Goal: Task Accomplishment & Management: Manage account settings

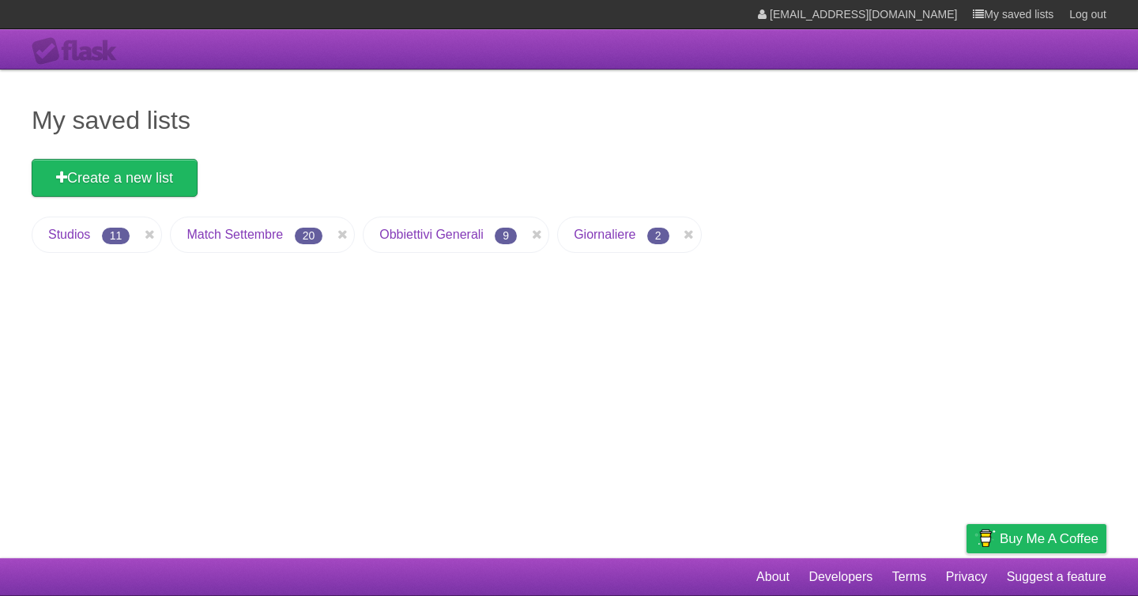
click at [590, 237] on link "Giornaliere" at bounding box center [605, 234] width 62 height 13
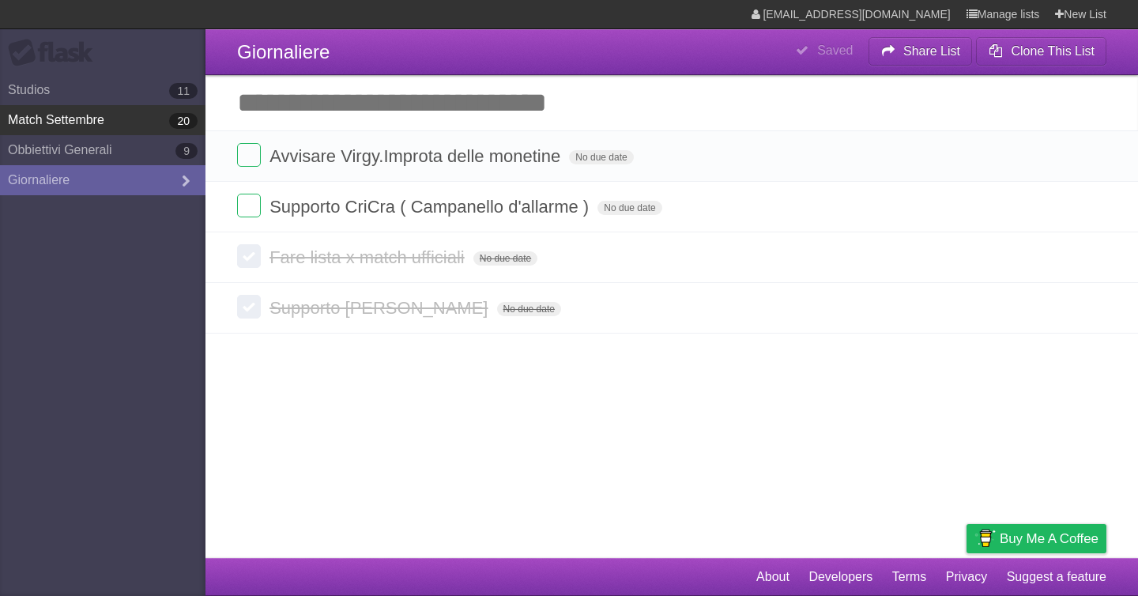
click at [101, 131] on link "Match Settembre 20" at bounding box center [103, 120] width 206 height 30
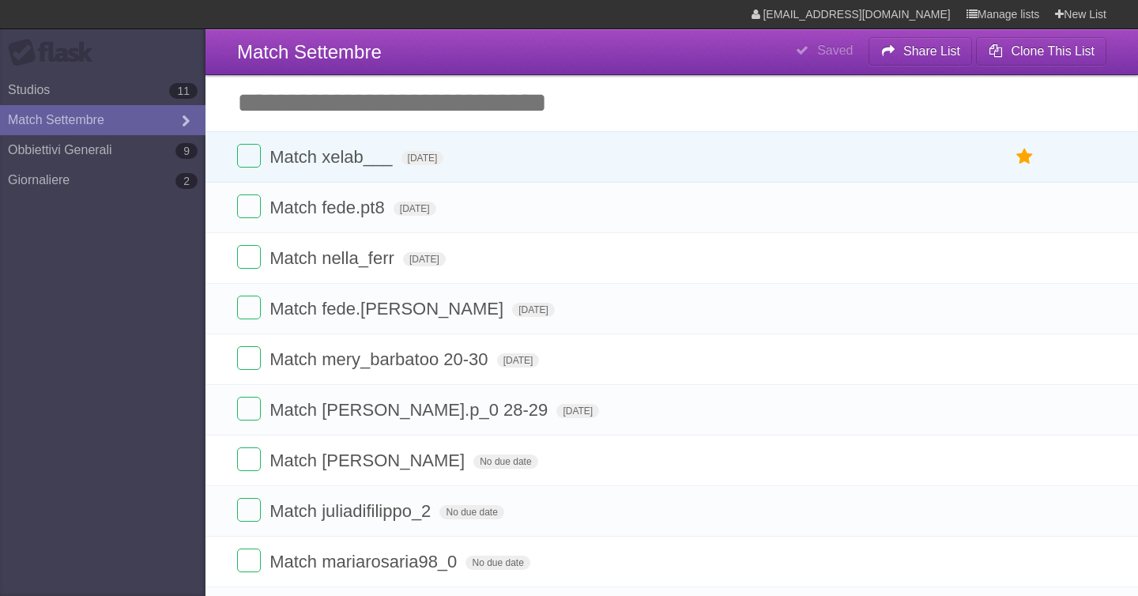
type span "[DATE]"
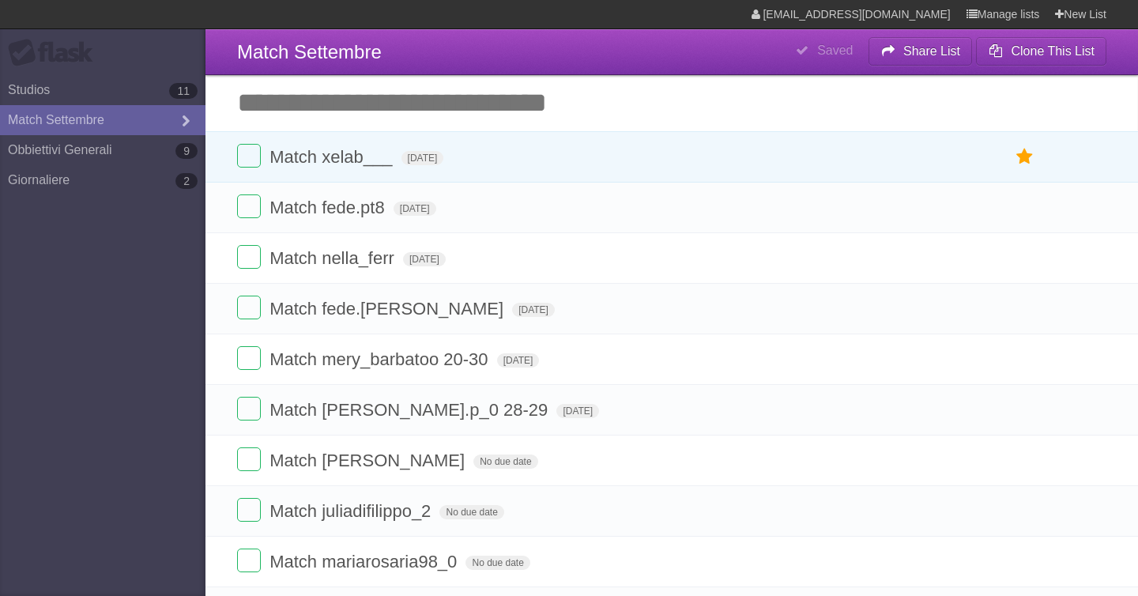
type span "[DATE]"
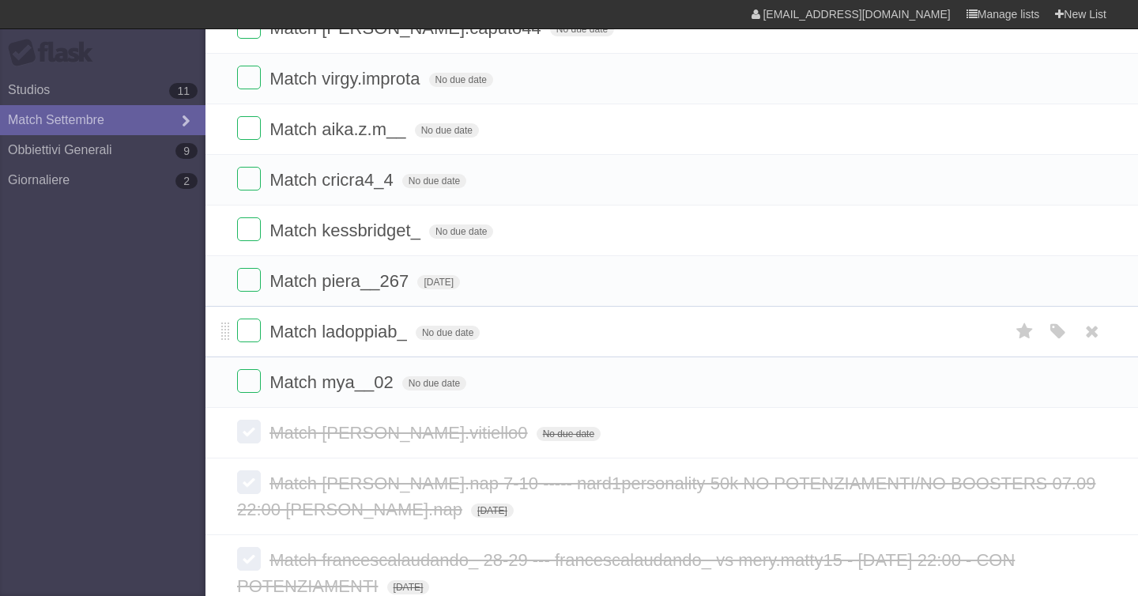
scroll to position [734, 0]
click at [444, 239] on span "No due date" at bounding box center [461, 233] width 64 height 14
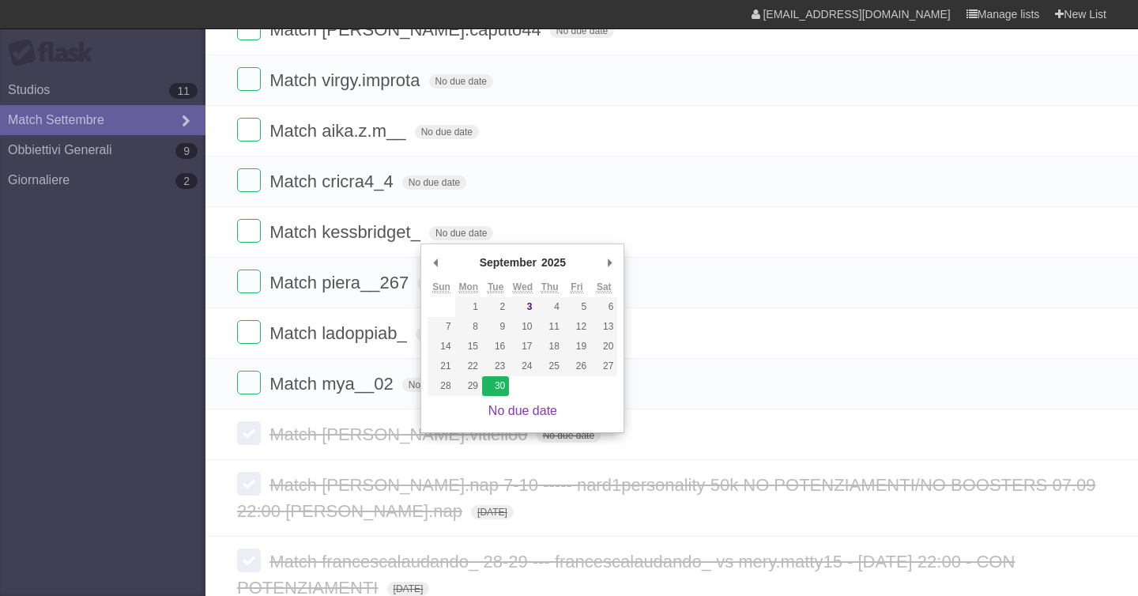
type span "[DATE]"
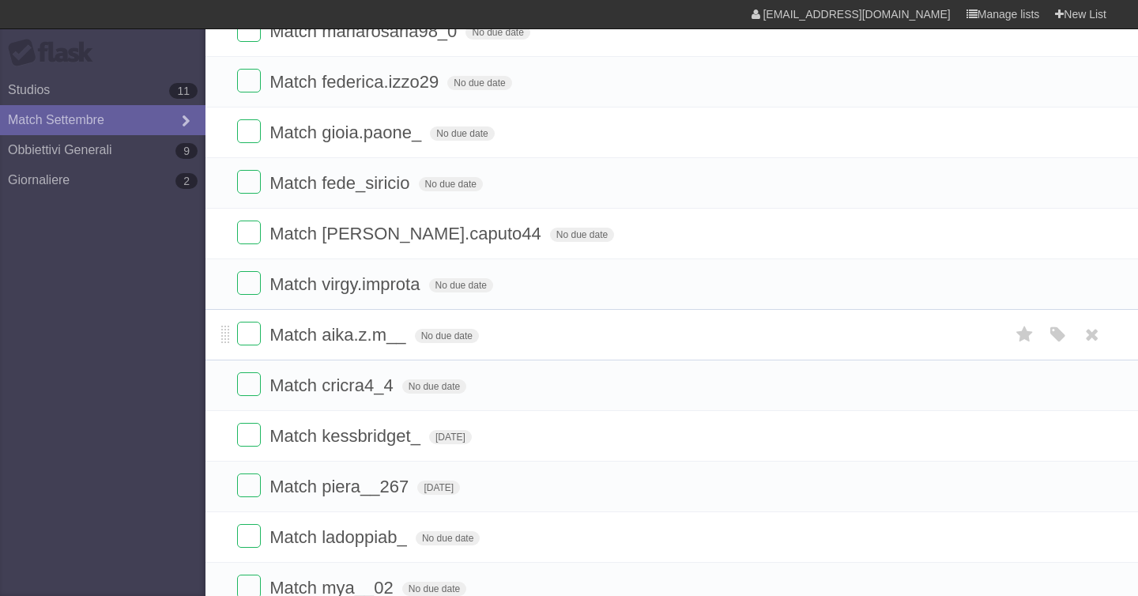
scroll to position [508, 0]
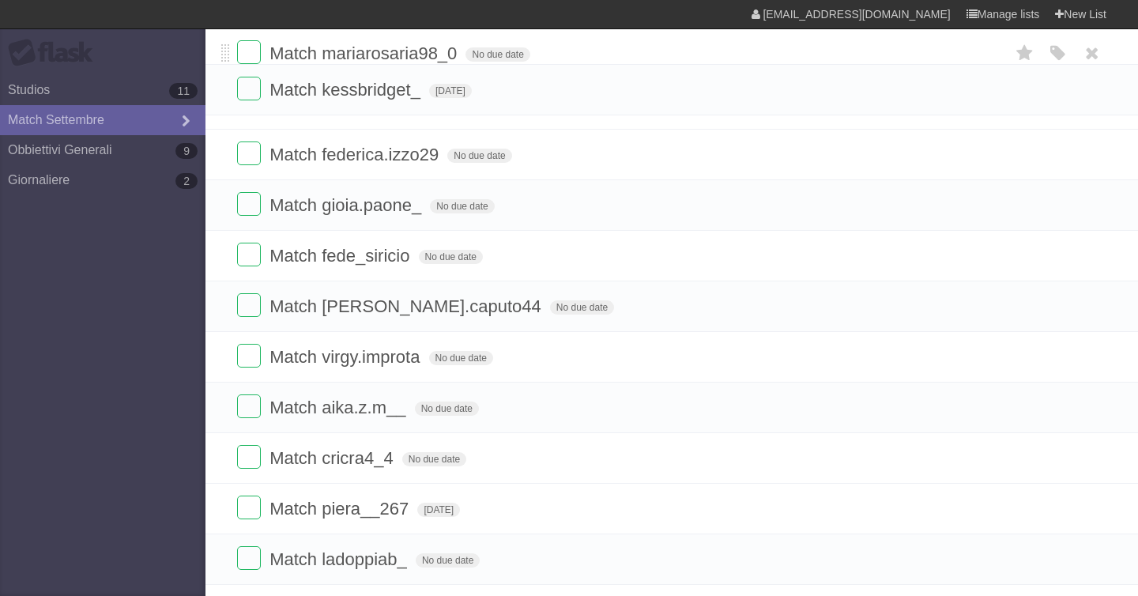
drag, startPoint x: 224, startPoint y: 454, endPoint x: 224, endPoint y: 78, distance: 375.5
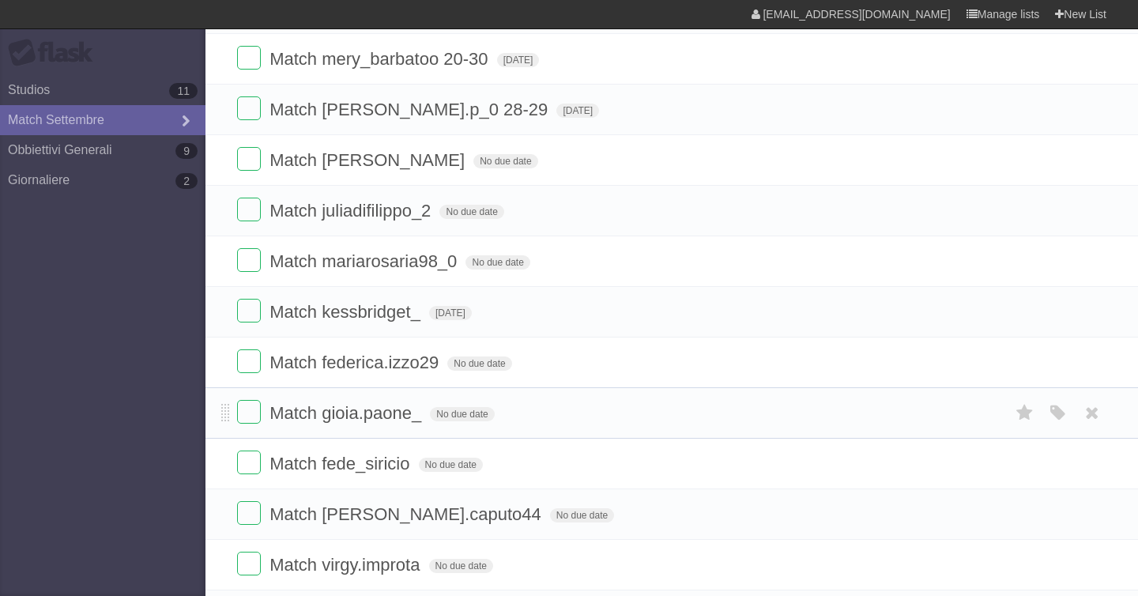
scroll to position [277, 0]
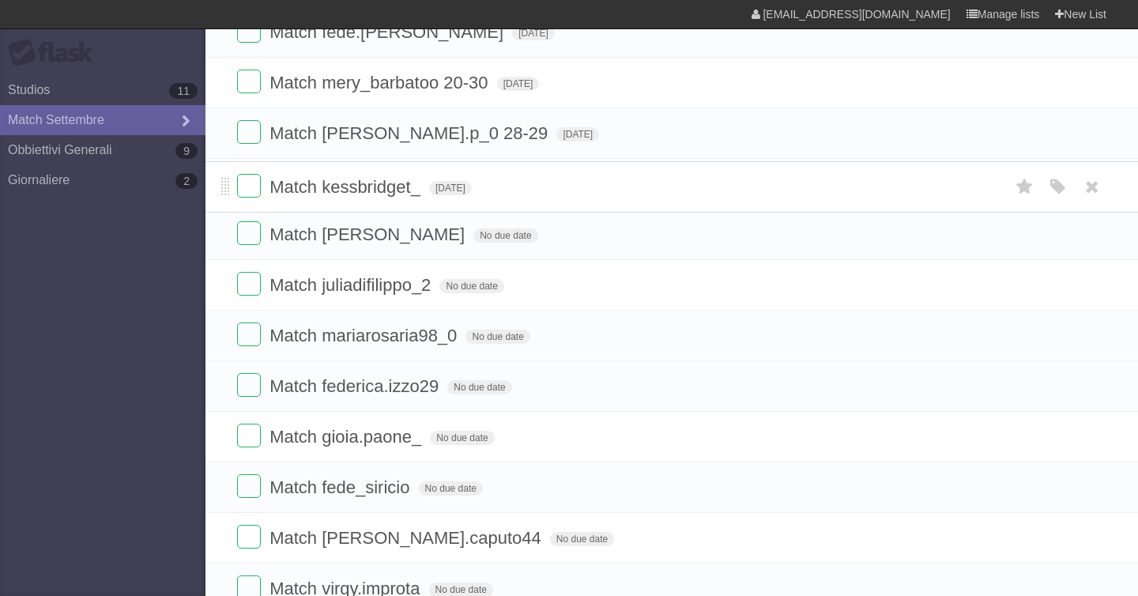
drag, startPoint x: 225, startPoint y: 334, endPoint x: 220, endPoint y: 183, distance: 151.9
click at [90, 175] on link "Giornaliere 2" at bounding box center [103, 180] width 206 height 30
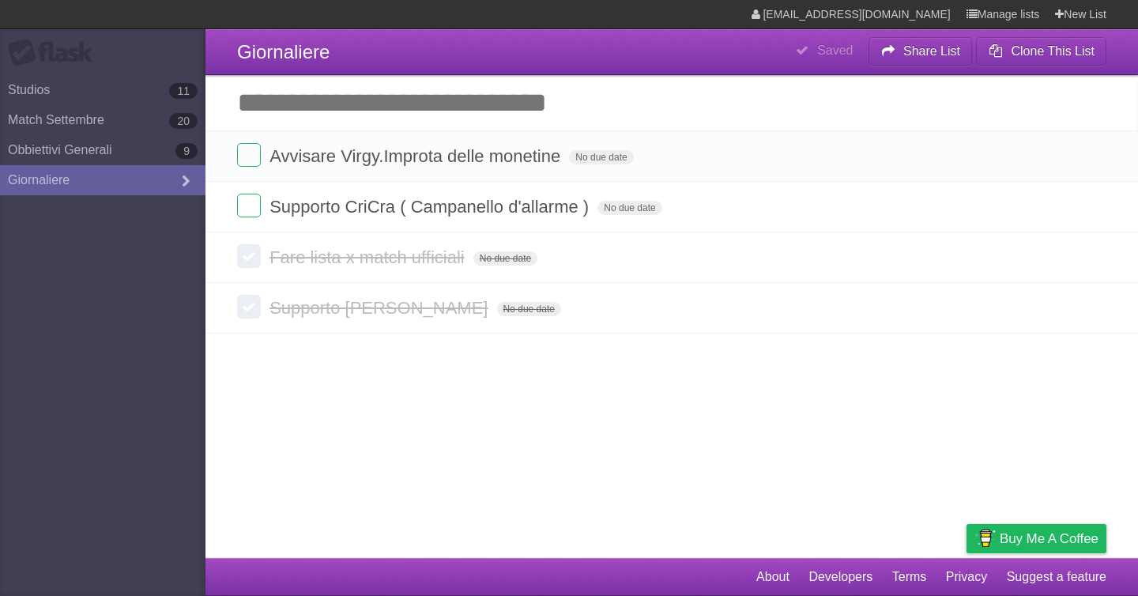
type input "**********"
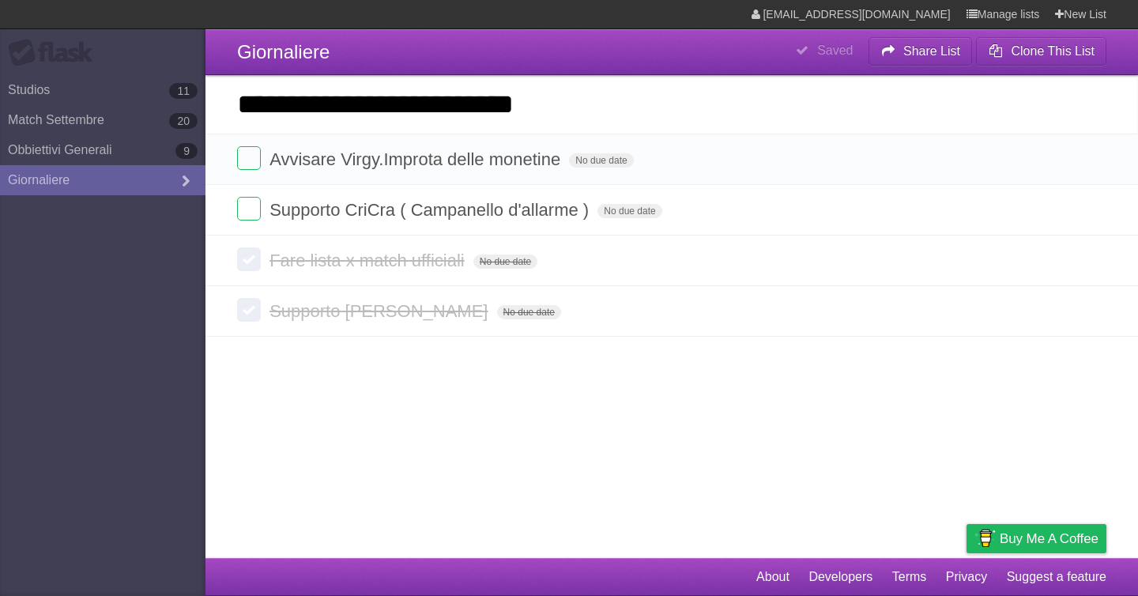
type input "**********"
click input "*********" at bounding box center [0, 0] width 0 height 0
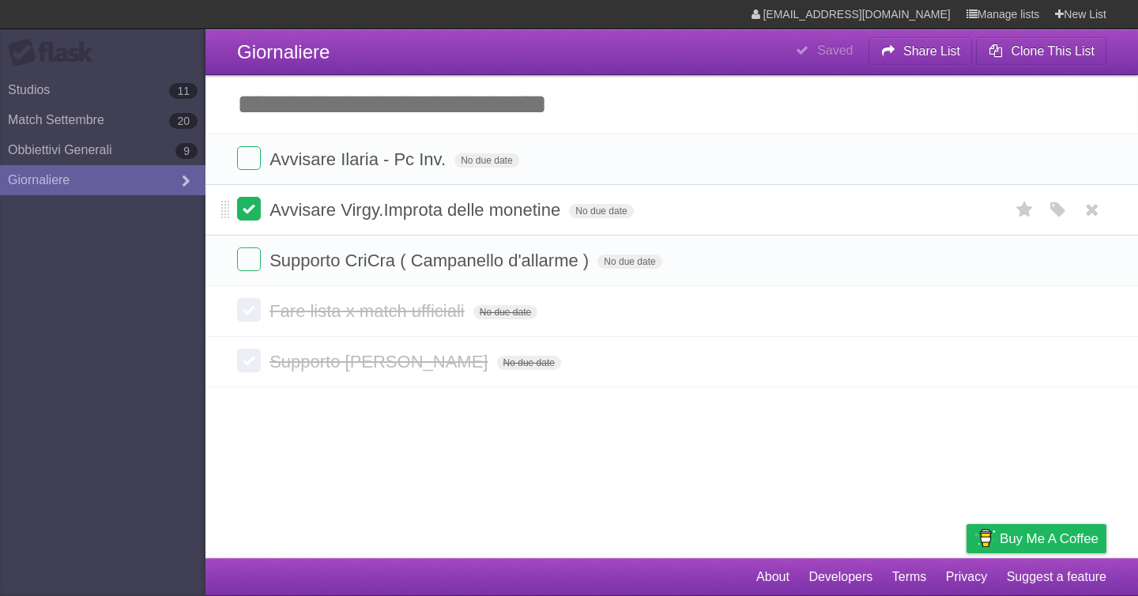
click at [245, 214] on label at bounding box center [249, 209] width 24 height 24
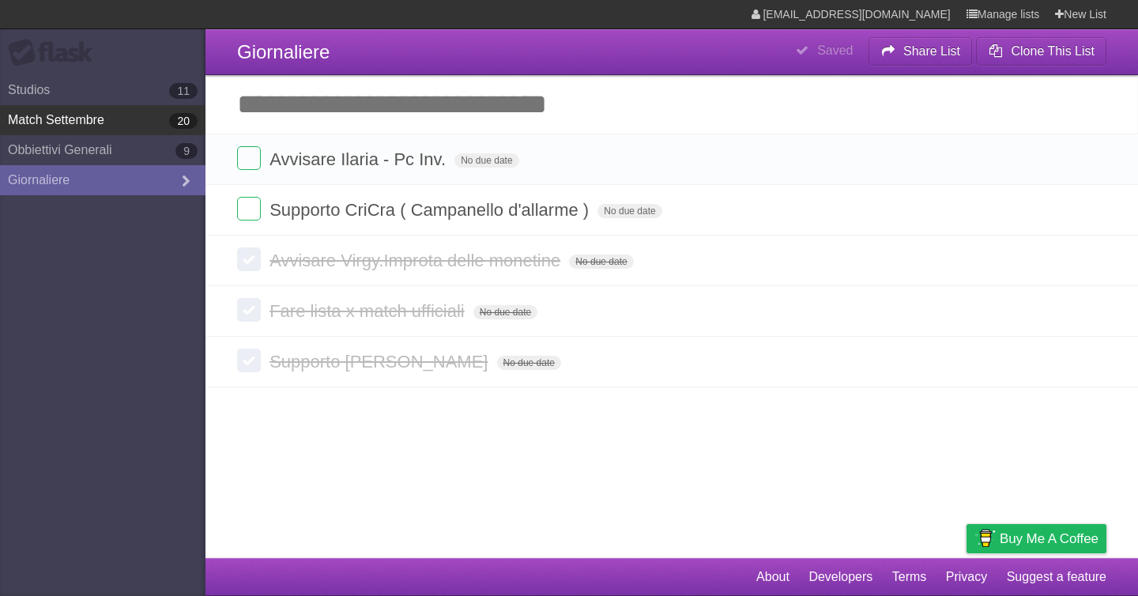
click at [151, 119] on link "Match Settembre 20" at bounding box center [103, 120] width 206 height 30
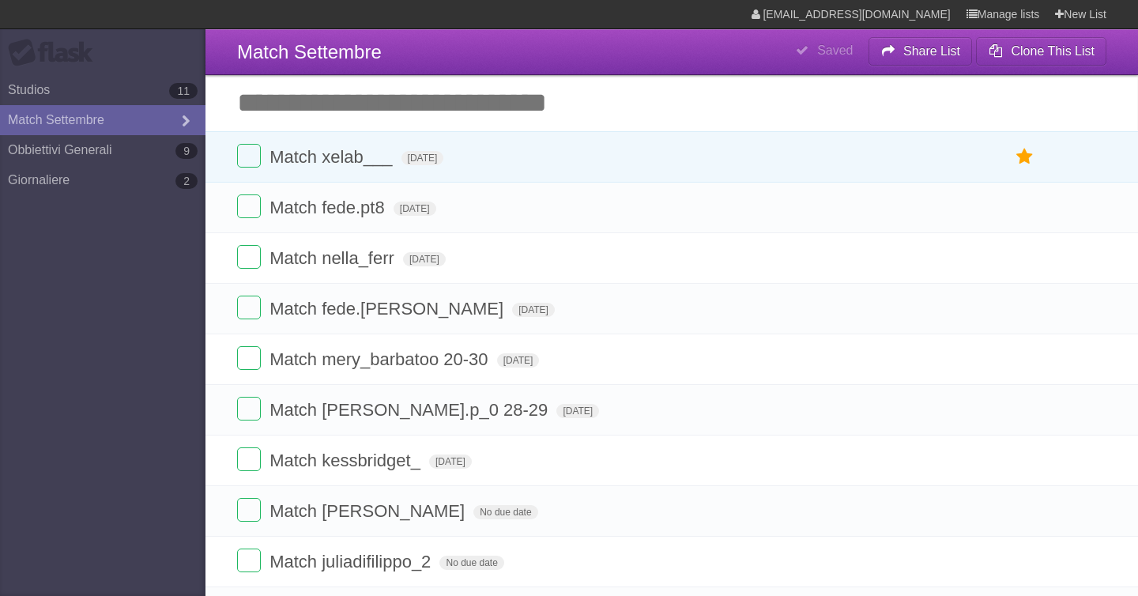
type span "[DATE]"
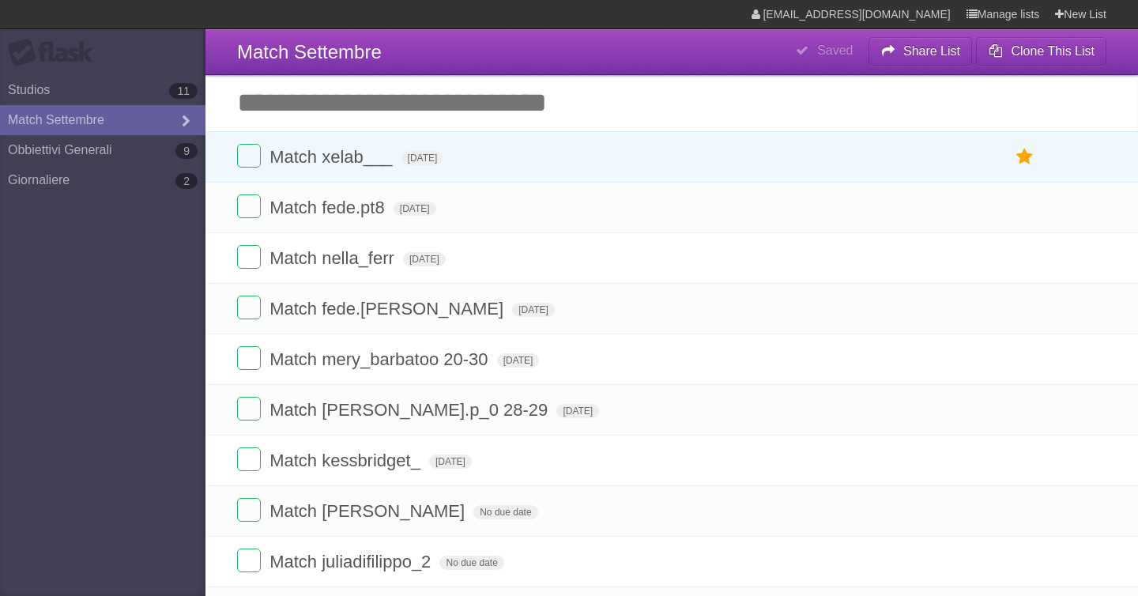
type span "[DATE]"
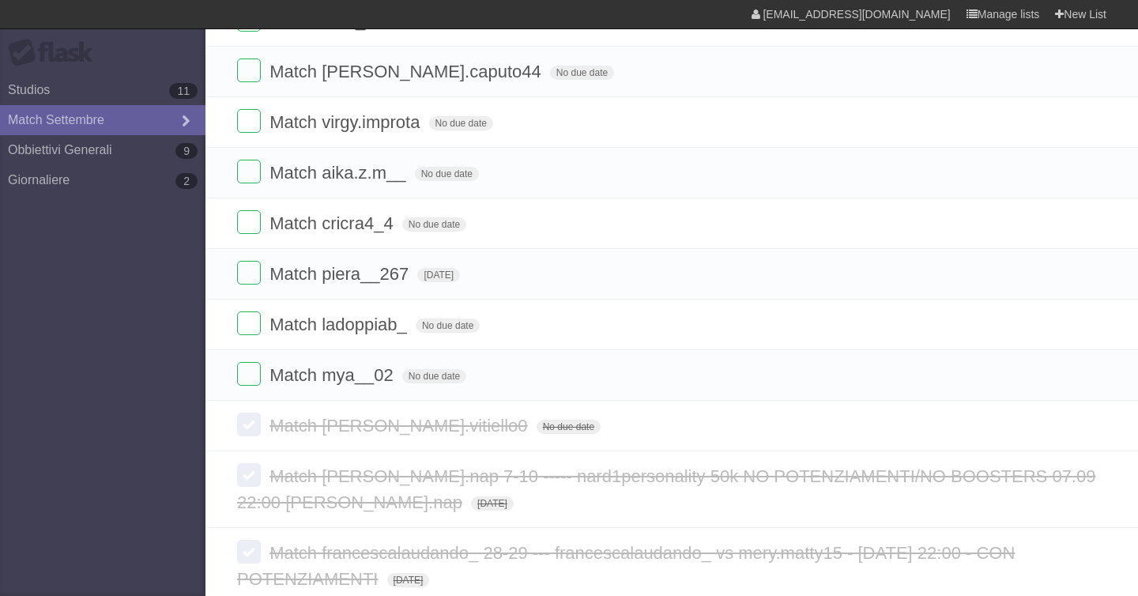
scroll to position [745, 0]
click at [391, 274] on span "Match piera__267" at bounding box center [341, 272] width 143 height 20
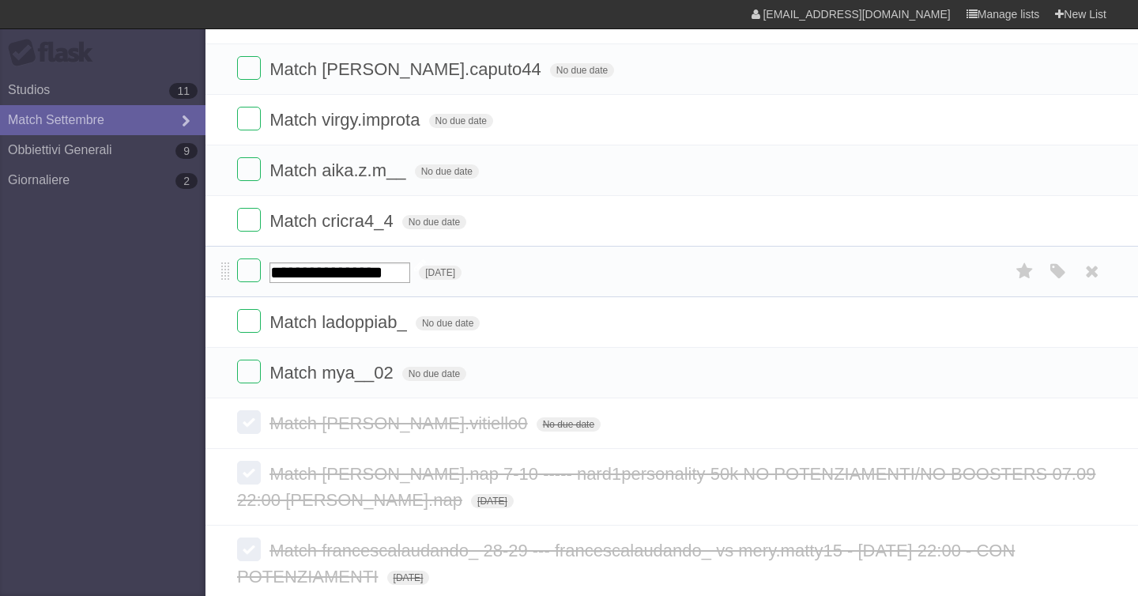
click at [410, 279] on input "**********" at bounding box center [340, 272] width 141 height 21
type input "**********"
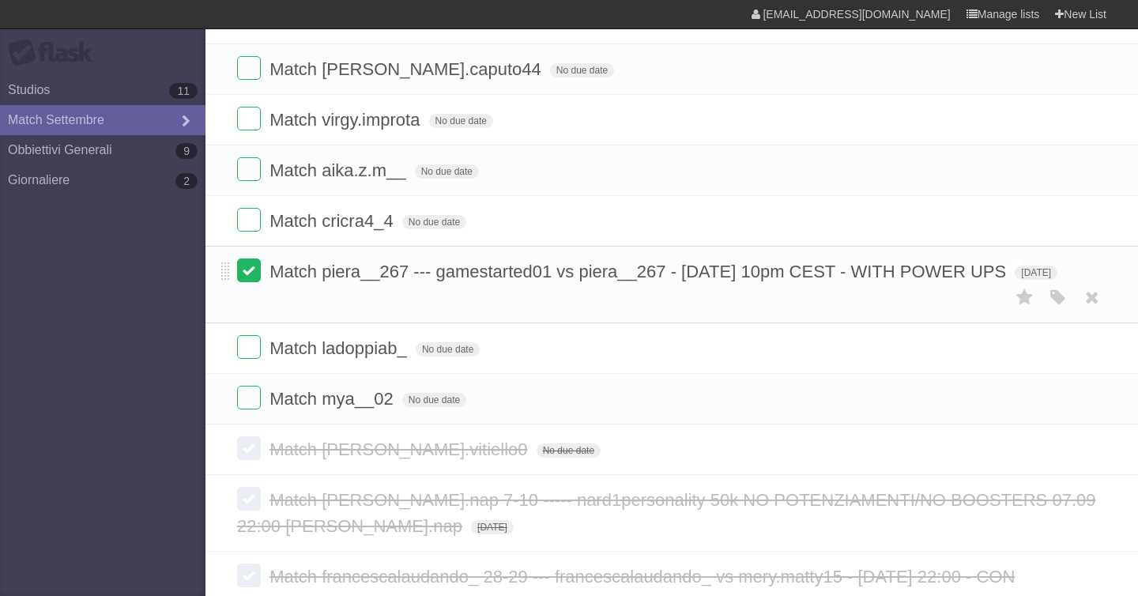
click at [251, 276] on label at bounding box center [249, 271] width 24 height 24
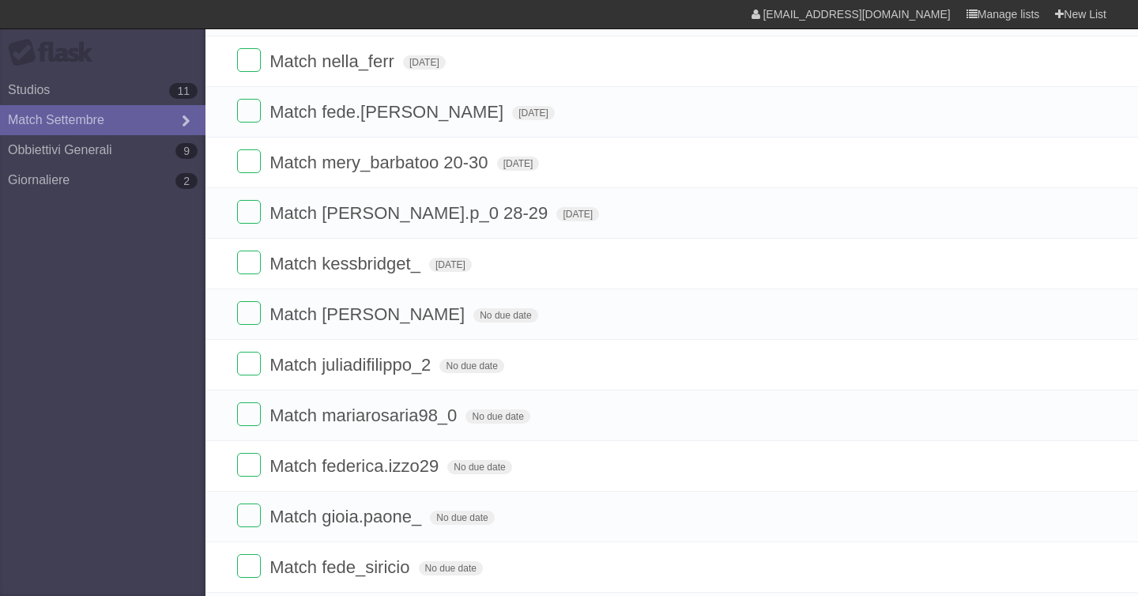
scroll to position [198, 0]
click at [1084, 318] on icon at bounding box center [1092, 313] width 22 height 26
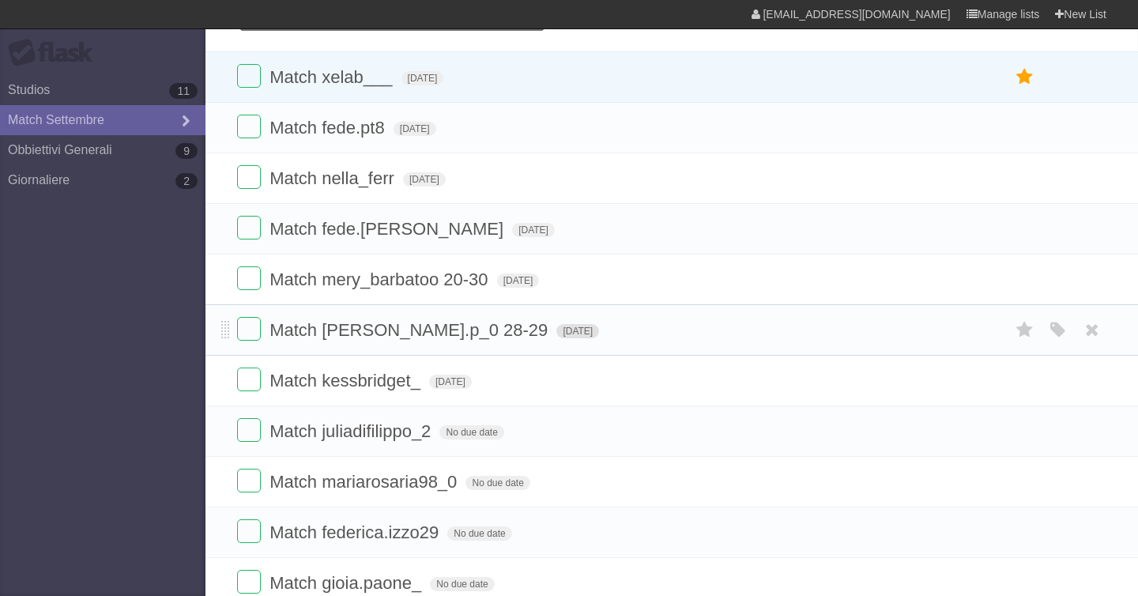
scroll to position [0, 0]
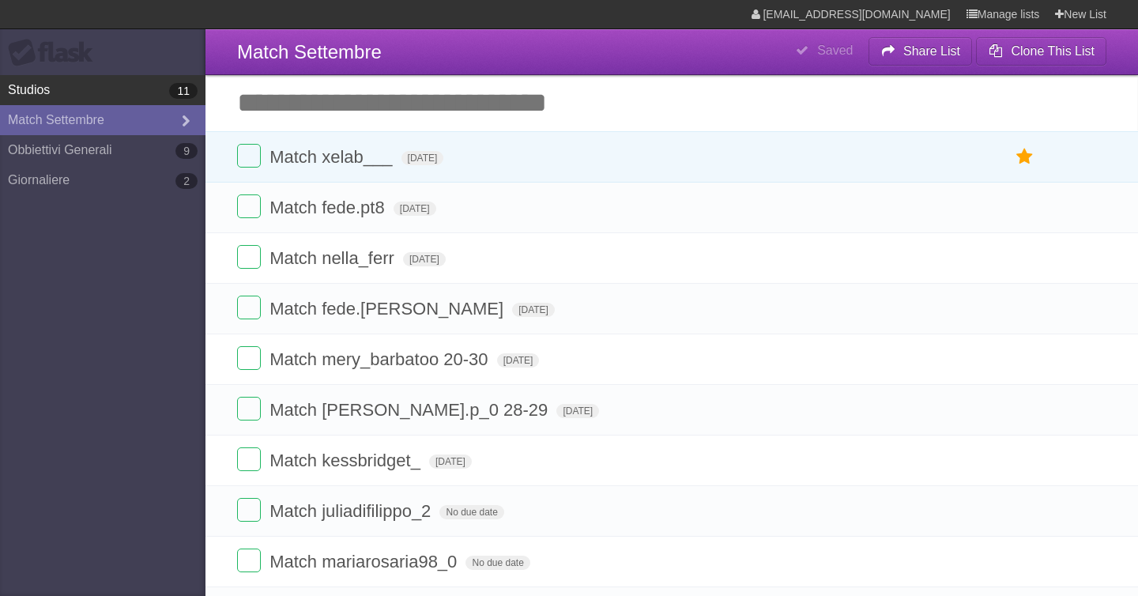
click at [106, 89] on link "Studios 11" at bounding box center [103, 90] width 206 height 30
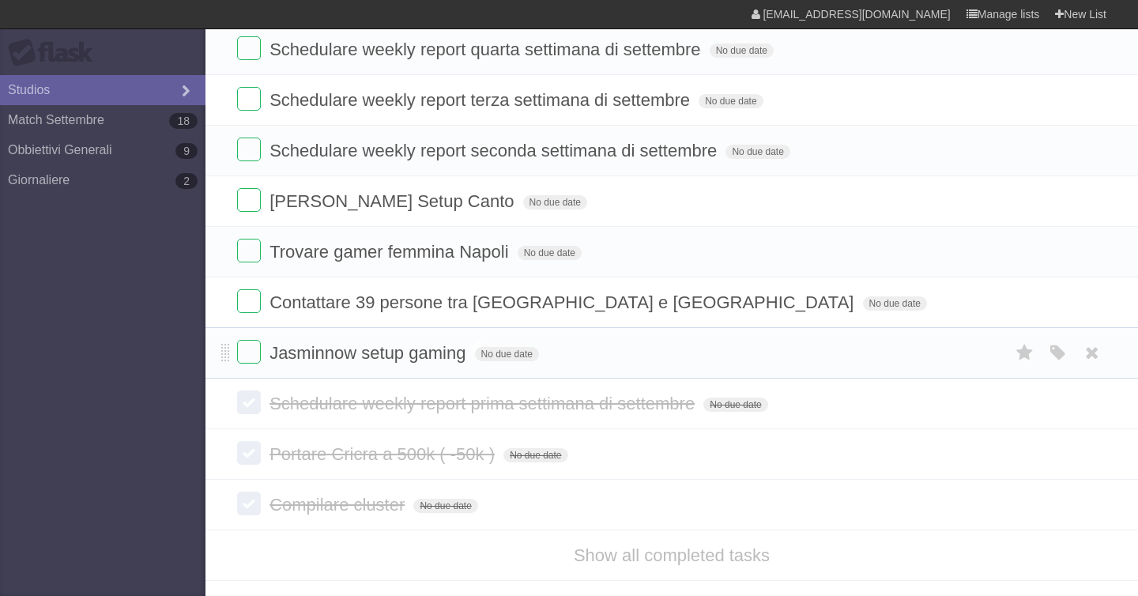
scroll to position [326, 0]
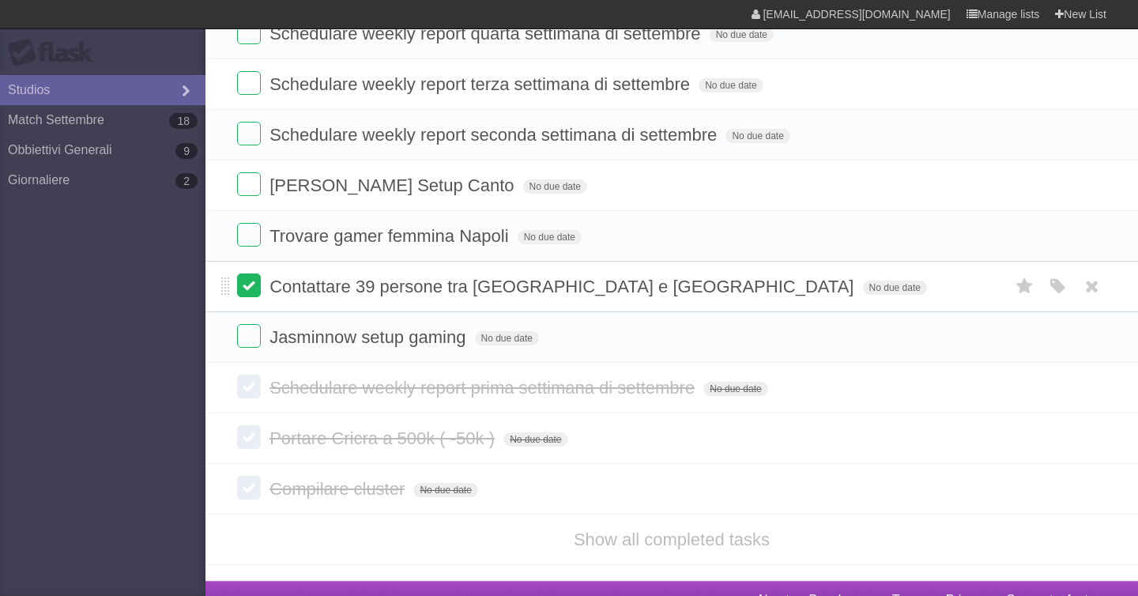
click at [249, 297] on label at bounding box center [249, 286] width 24 height 24
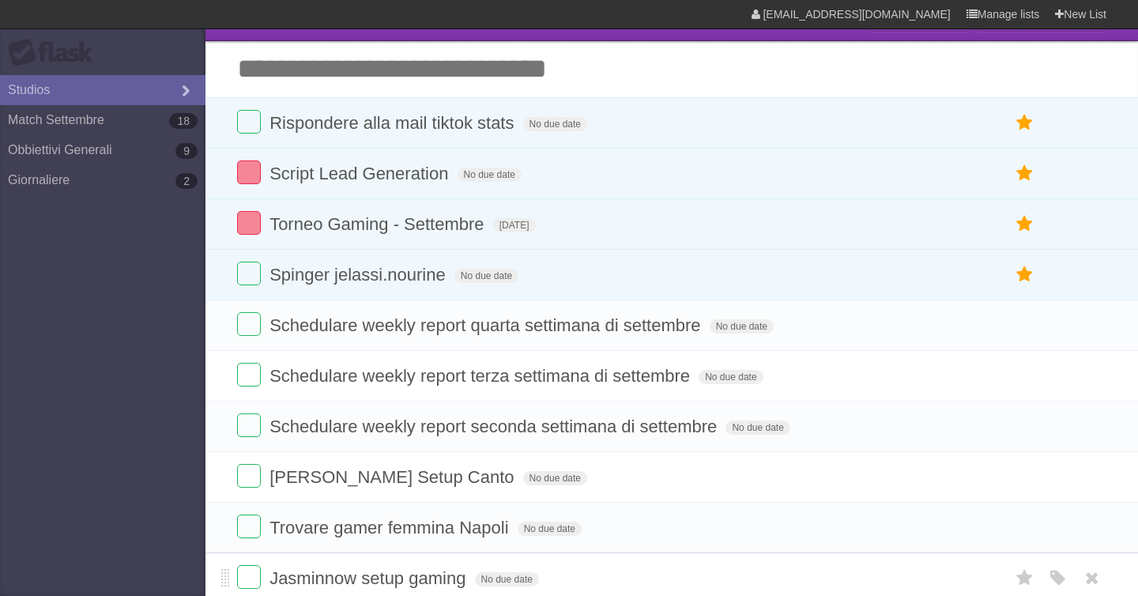
scroll to position [0, 0]
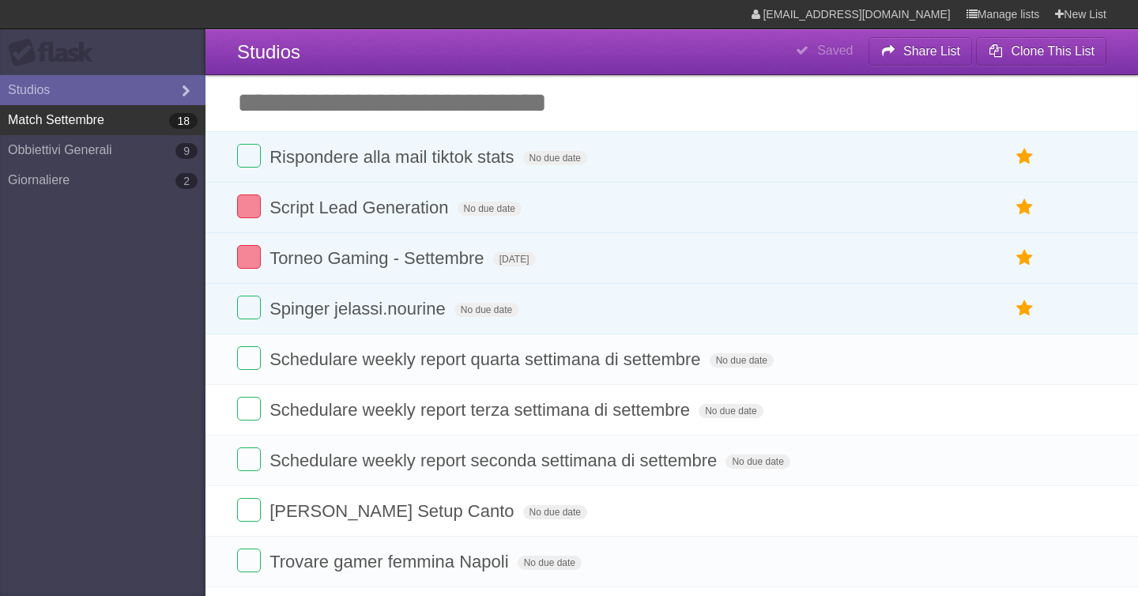
click at [63, 119] on link "Match Settembre 18" at bounding box center [103, 120] width 206 height 30
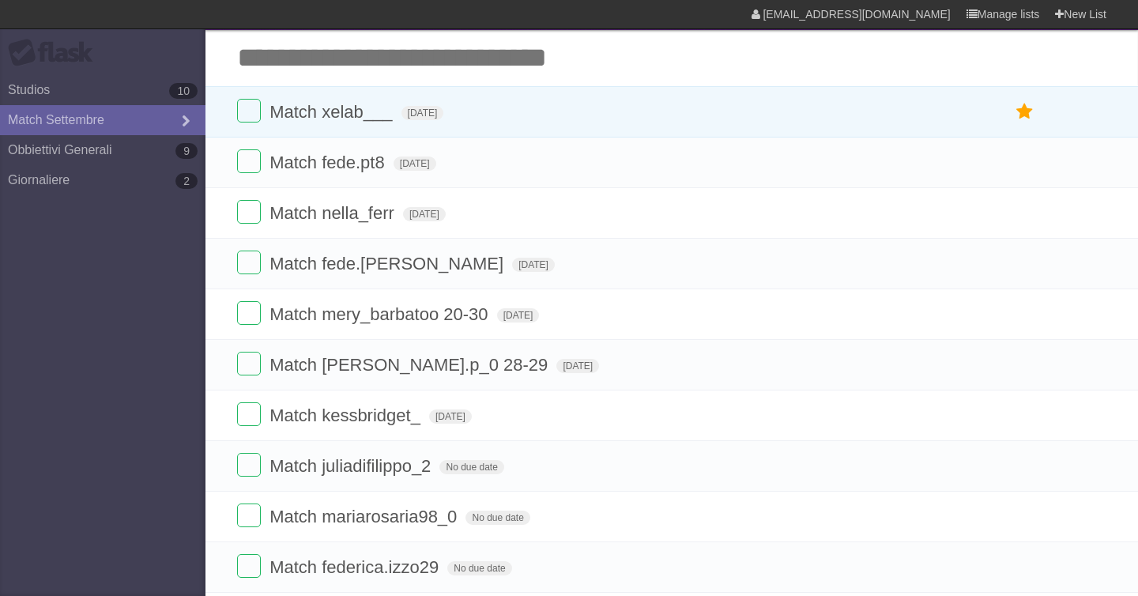
scroll to position [43, 0]
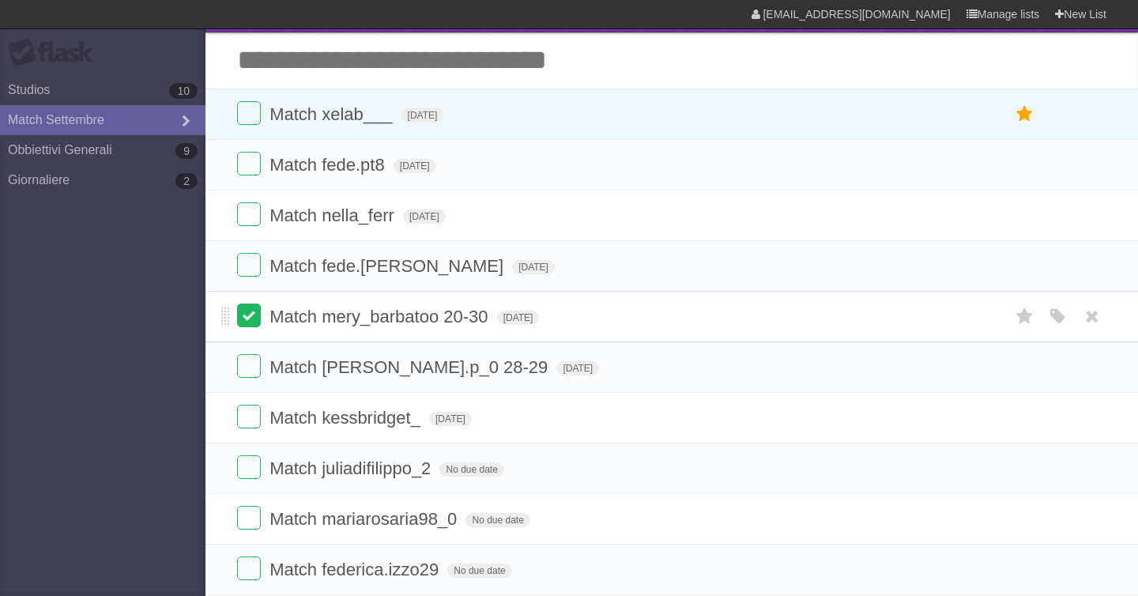
click at [243, 320] on label at bounding box center [249, 316] width 24 height 24
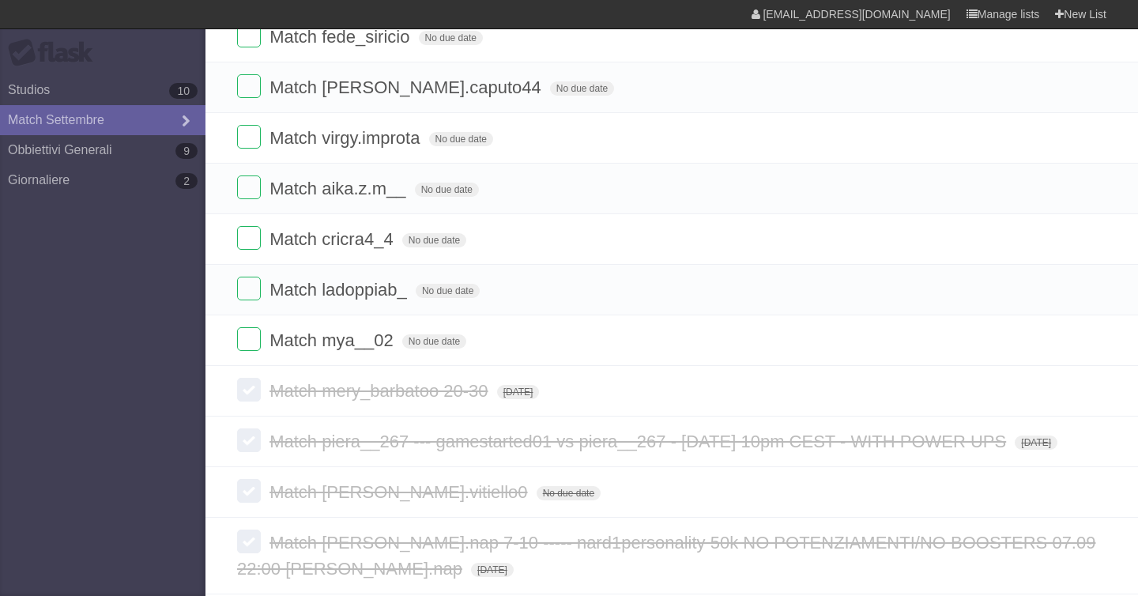
scroll to position [732, 0]
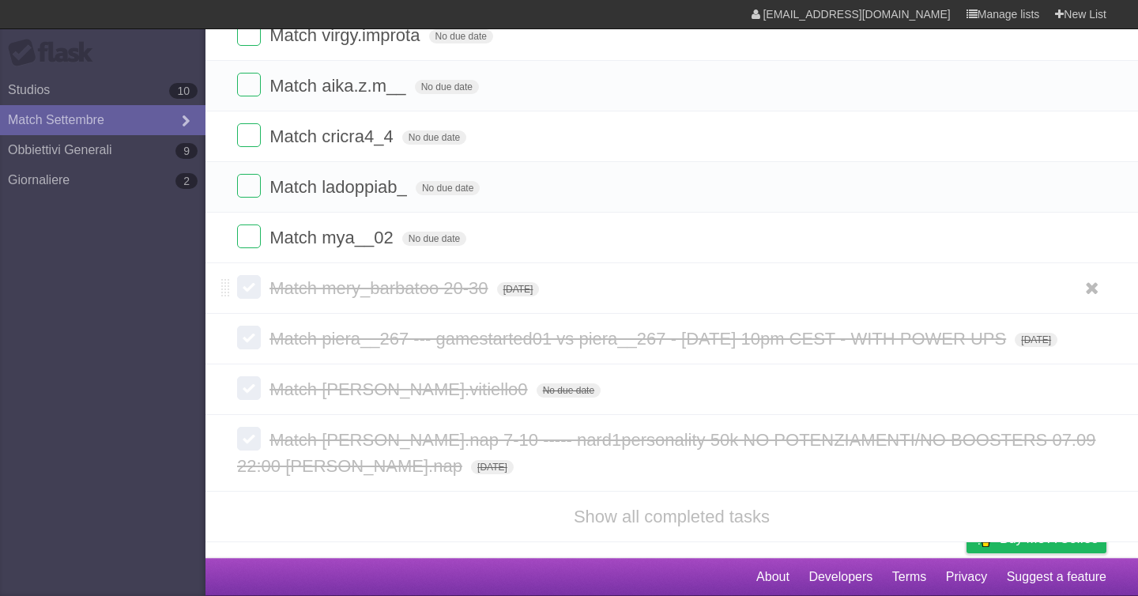
click at [469, 289] on span "Match mery_barbatoo 20-30" at bounding box center [381, 288] width 222 height 20
click at [489, 289] on input "**********" at bounding box center [379, 289] width 219 height 21
type input "**********"
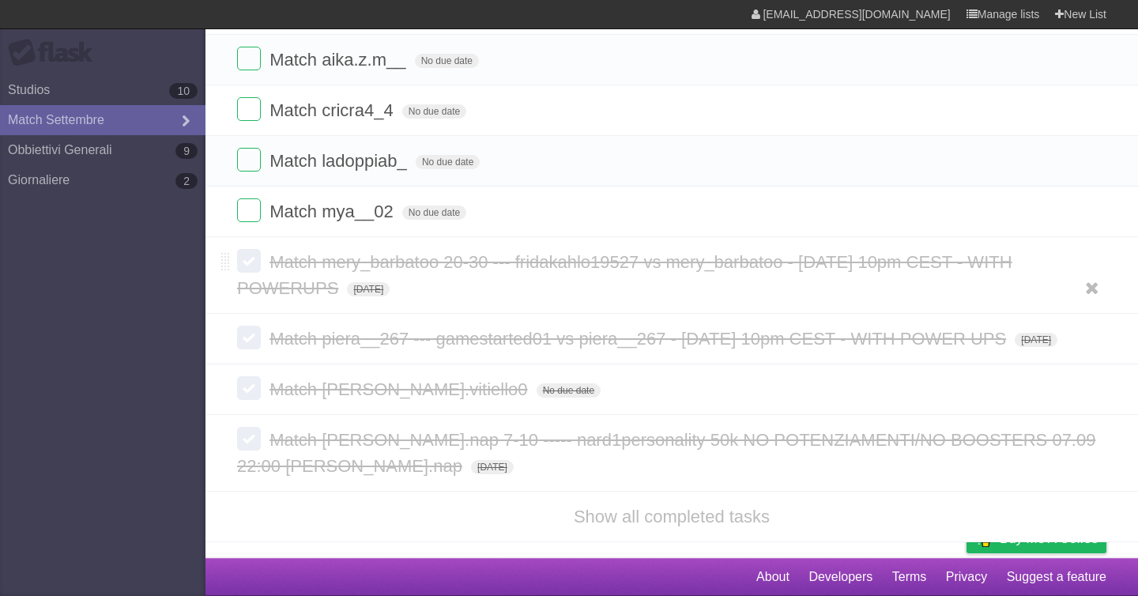
scroll to position [758, 0]
